Goal: Task Accomplishment & Management: Use online tool/utility

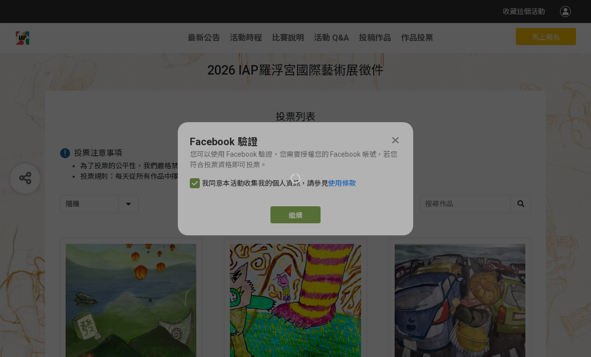
click at [317, 217] on div at bounding box center [295, 178] width 591 height 357
click at [302, 213] on div at bounding box center [295, 178] width 591 height 357
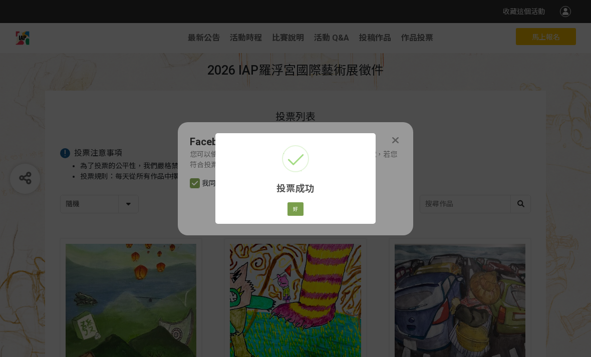
click at [297, 203] on button "好" at bounding box center [295, 209] width 16 height 14
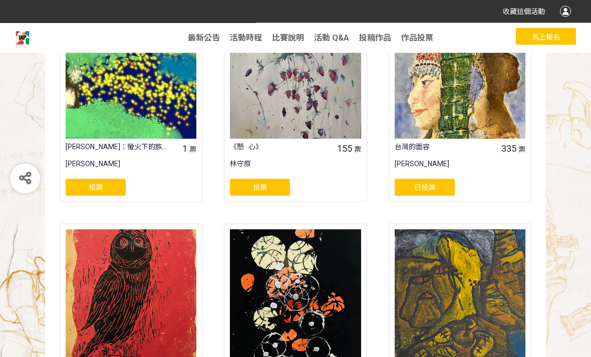
scroll to position [491, 0]
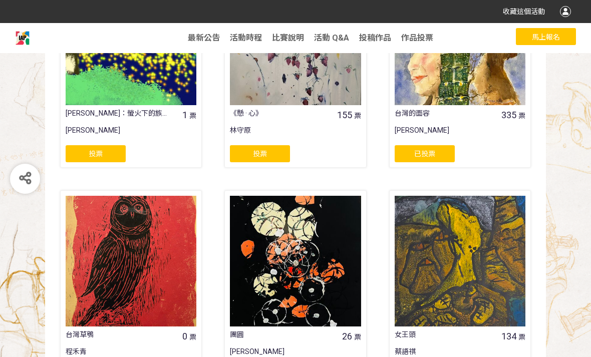
click at [437, 153] on div "已投票" at bounding box center [424, 153] width 60 height 17
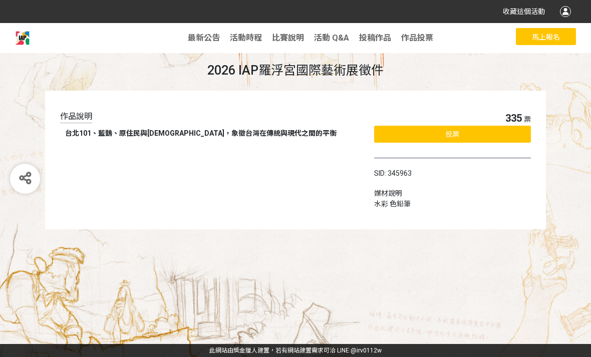
click at [517, 126] on div "投票" at bounding box center [452, 134] width 157 height 17
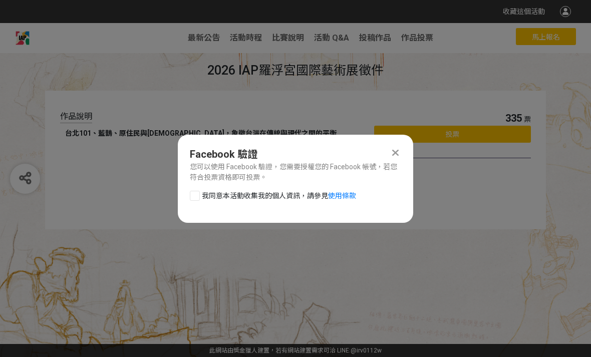
scroll to position [0, 0]
click at [399, 155] on div at bounding box center [395, 153] width 12 height 12
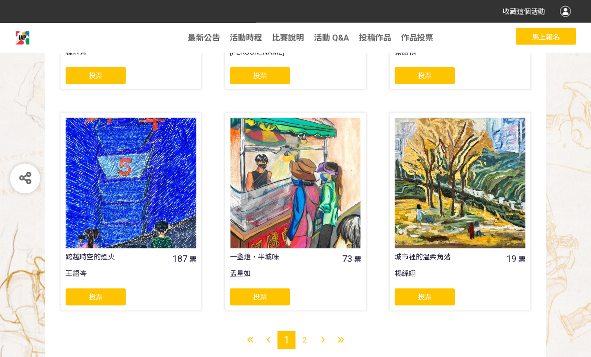
scroll to position [796, 0]
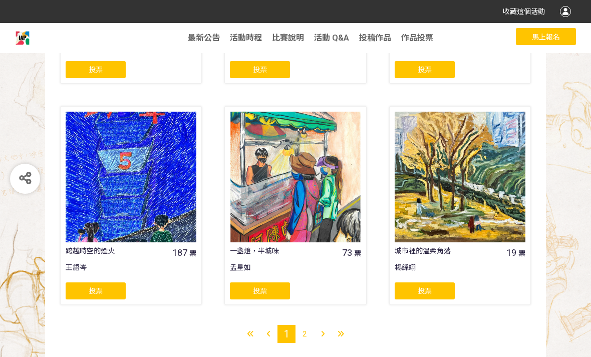
click at [301, 331] on div "2" at bounding box center [304, 334] width 18 height 18
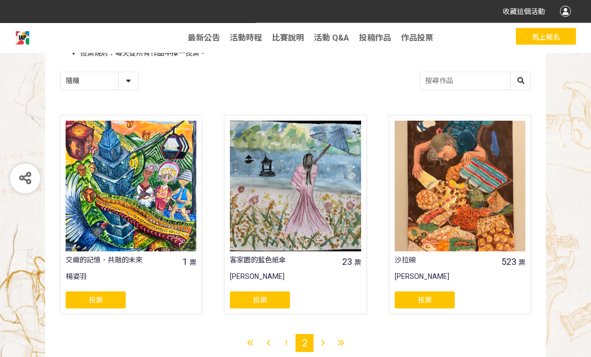
scroll to position [132, 0]
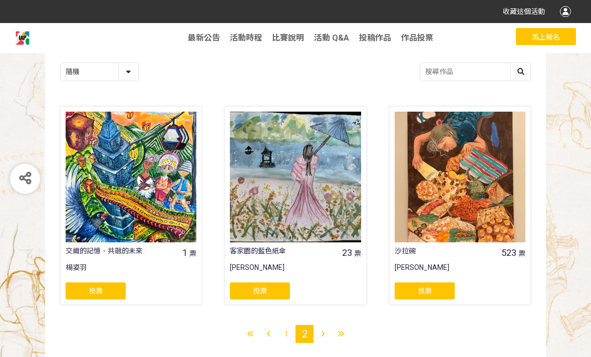
click at [288, 329] on div "1" at bounding box center [286, 334] width 18 height 18
